Goal: Use online tool/utility: Utilize a website feature to perform a specific function

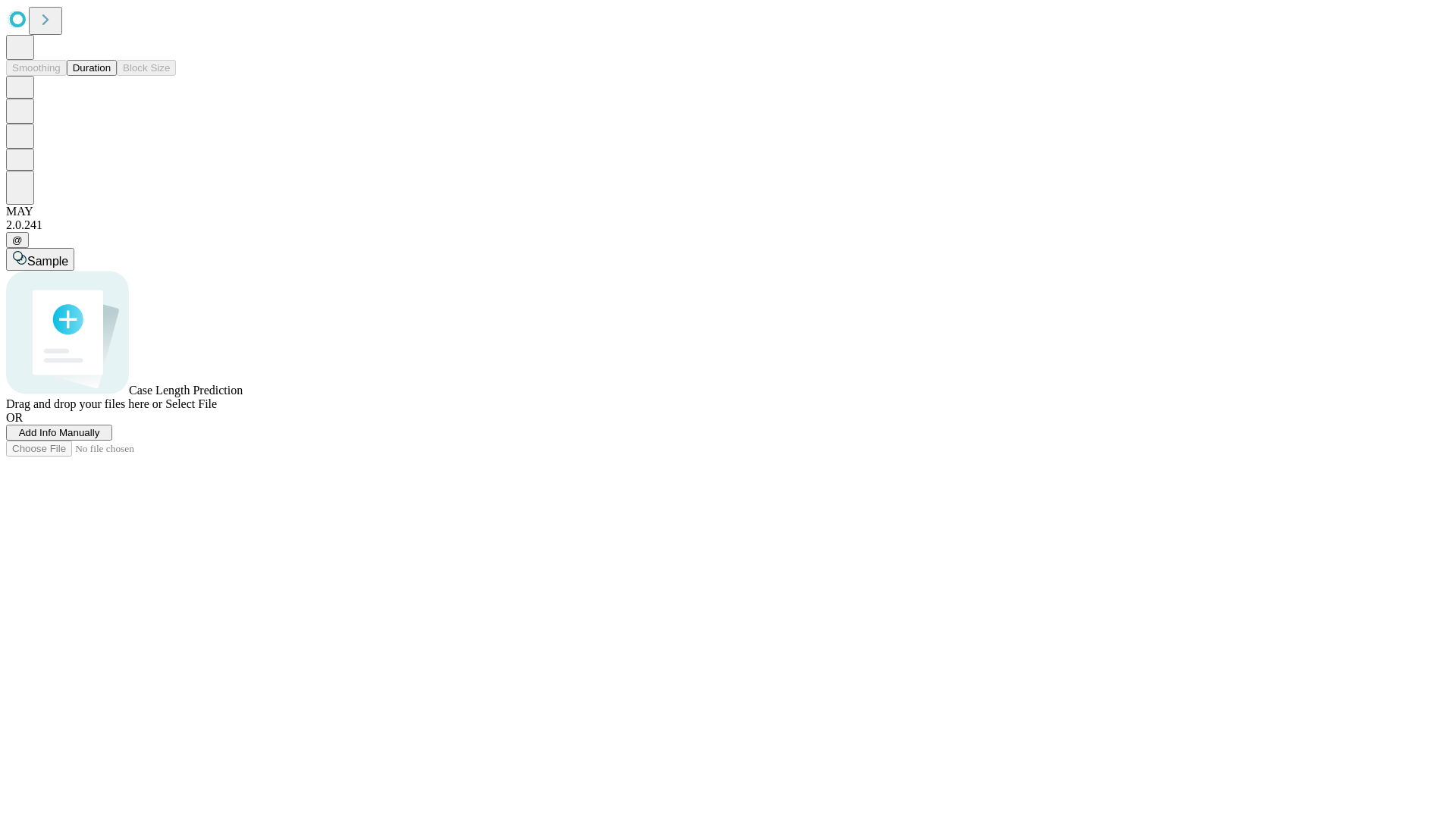
click at [111, 76] on button "Duration" at bounding box center [92, 68] width 50 height 16
click at [100, 438] on span "Add Info Manually" at bounding box center [60, 433] width 81 height 11
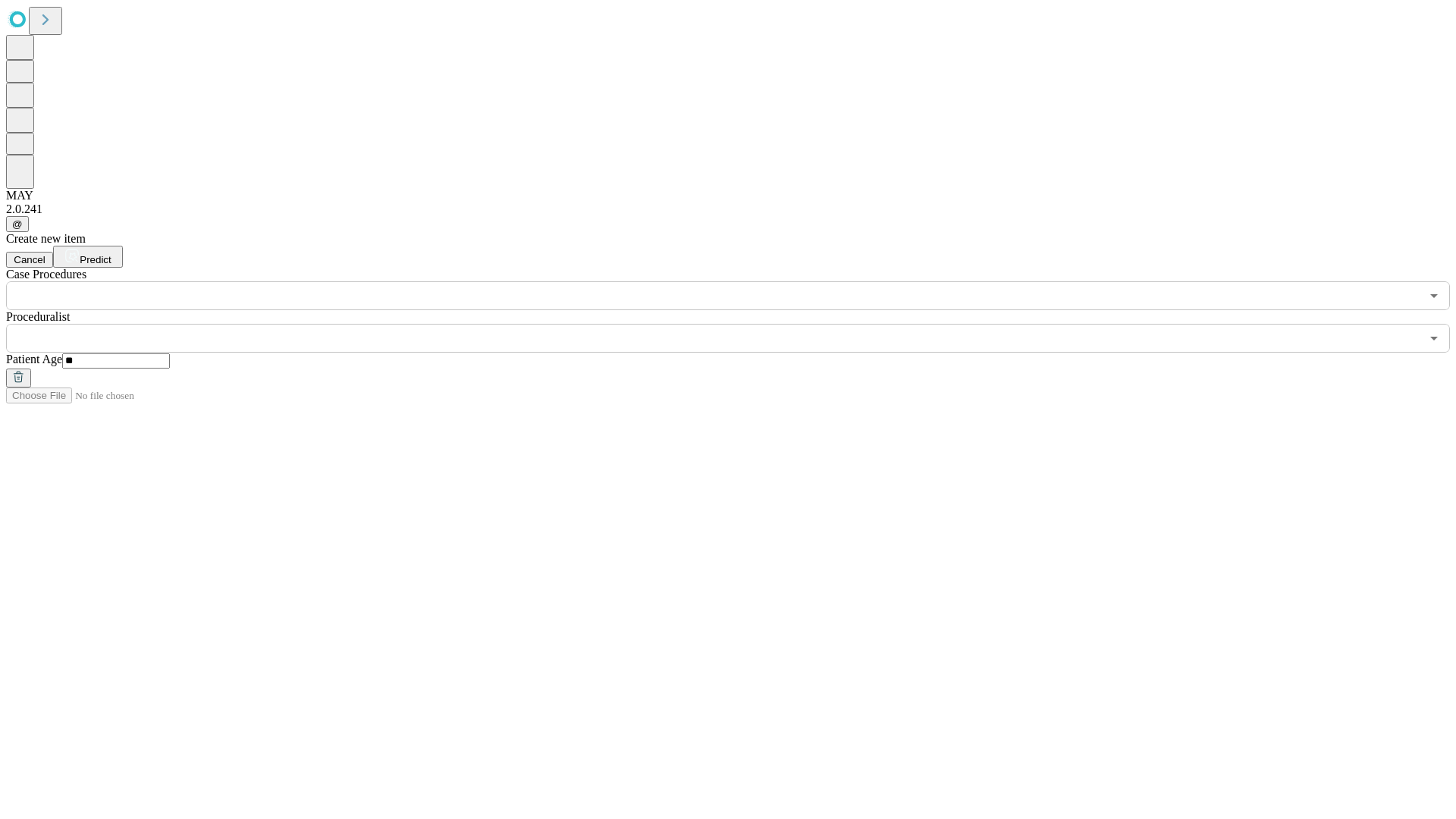
type input "**"
click at [739, 324] on input "text" at bounding box center [713, 338] width 1414 height 29
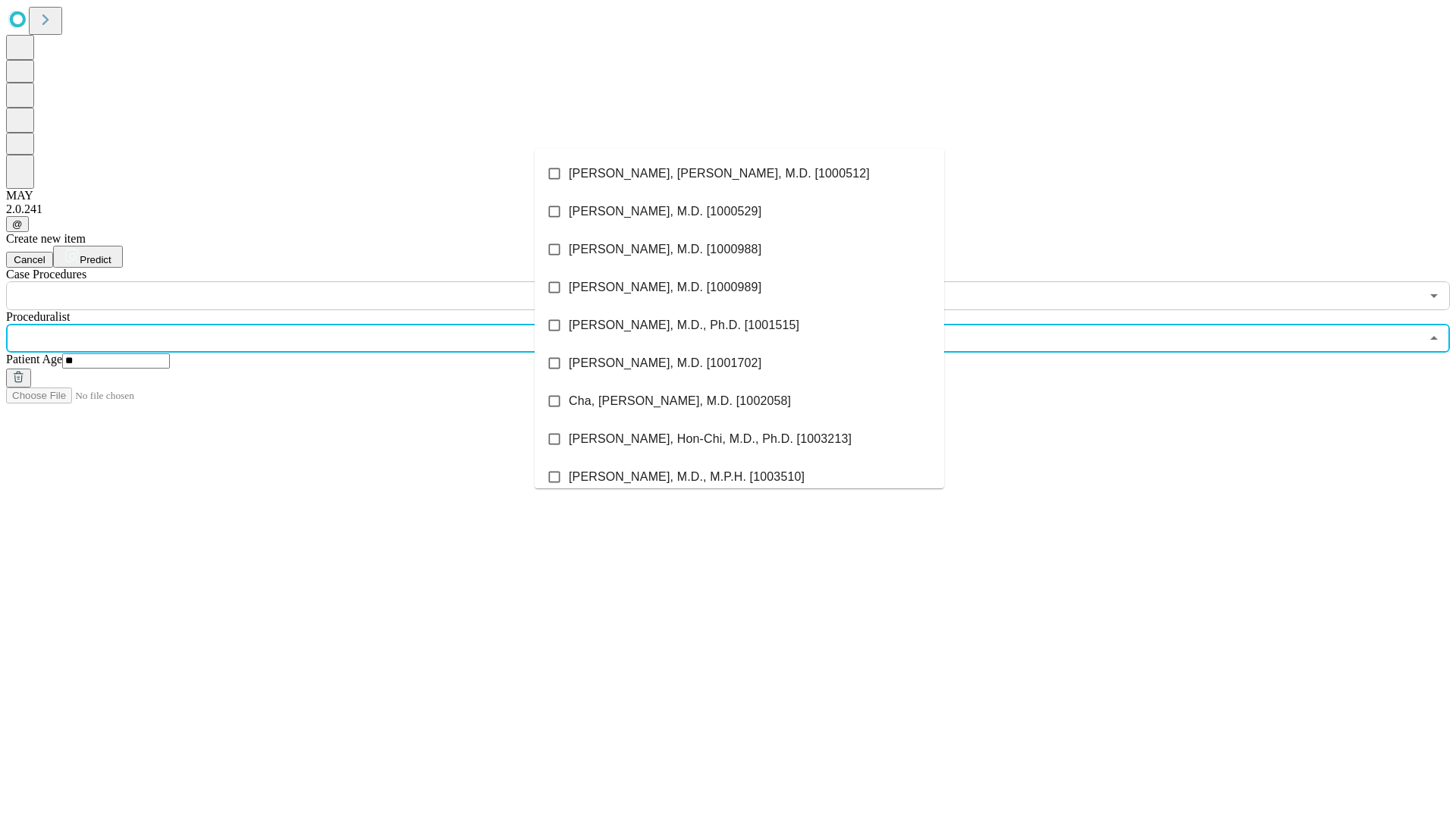
click at [740, 173] on li "[PERSON_NAME], [PERSON_NAME], M.D. [1000512]" at bounding box center [740, 173] width 410 height 38
click at [319, 281] on input "text" at bounding box center [713, 295] width 1414 height 29
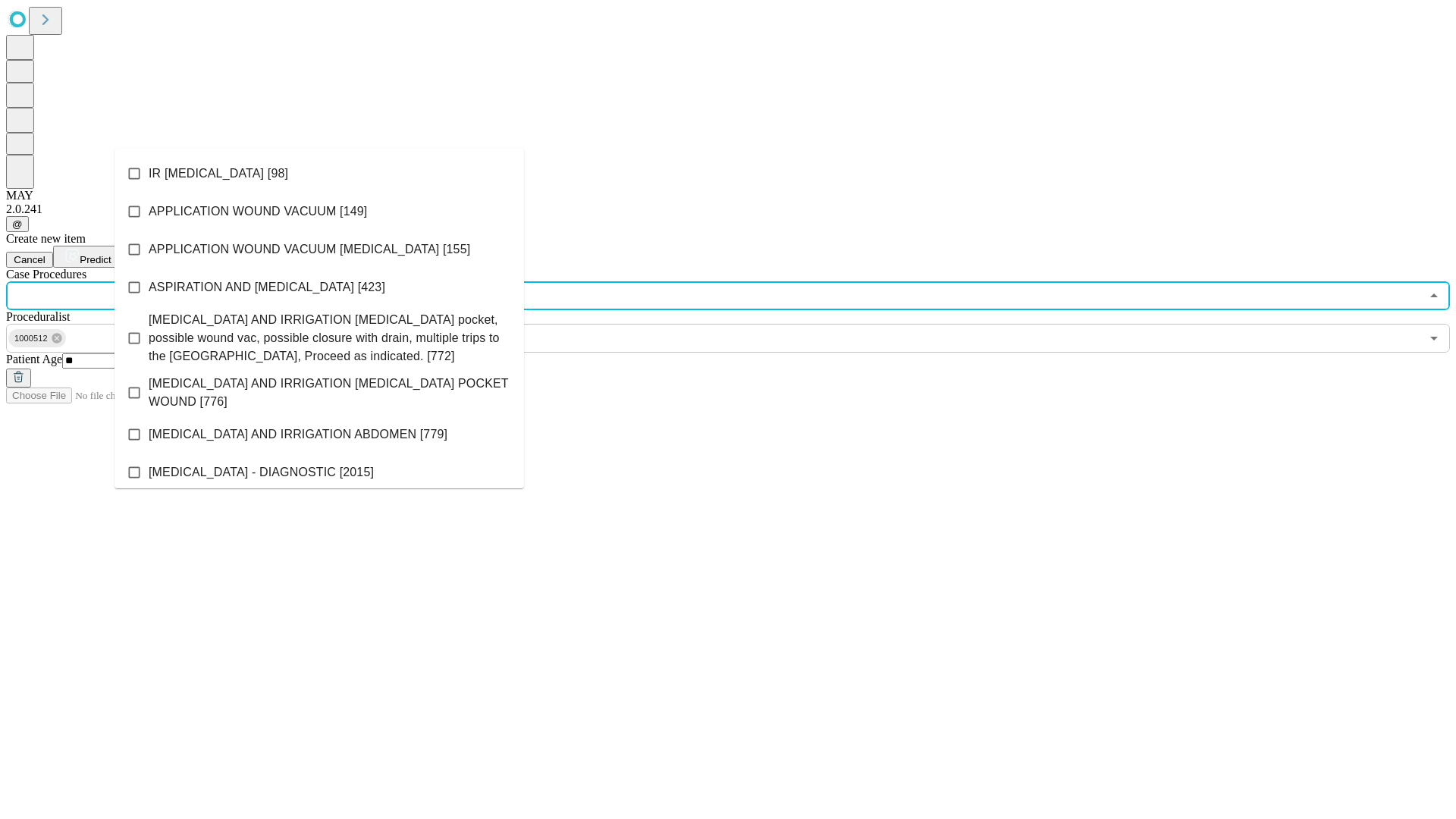
click at [319, 173] on li "IR [MEDICAL_DATA] [98]" at bounding box center [319, 173] width 410 height 38
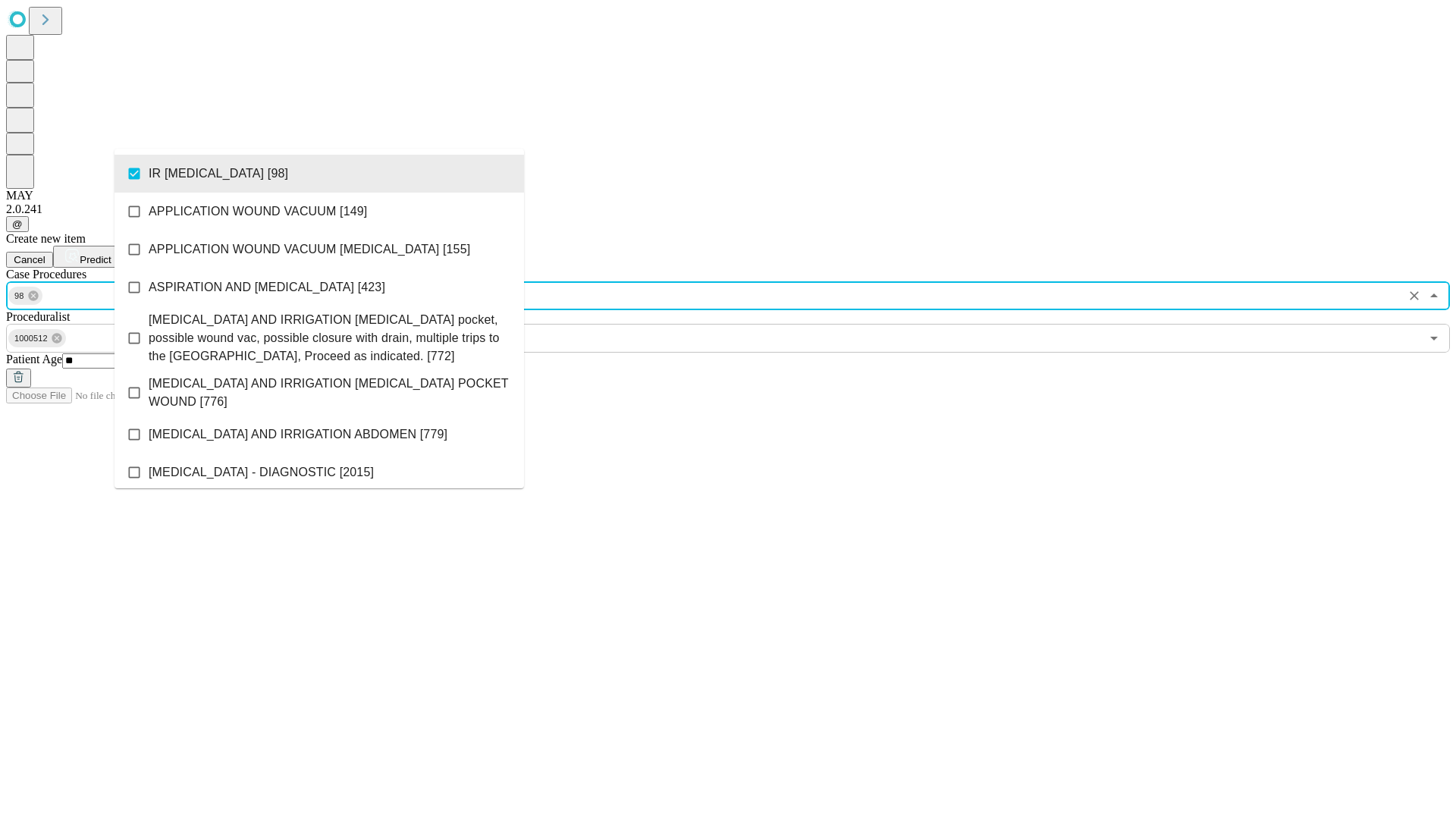
click at [111, 254] on span "Predict" at bounding box center [95, 259] width 31 height 11
